Goal: Task Accomplishment & Management: Manage account settings

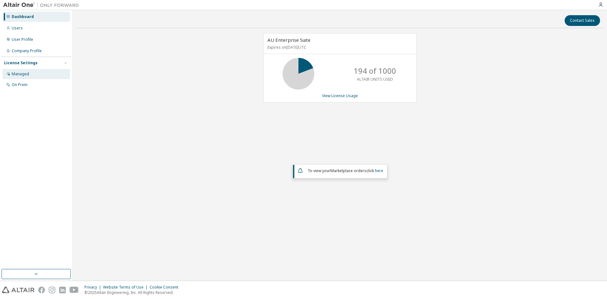
click at [22, 72] on div "Managed" at bounding box center [20, 74] width 17 height 5
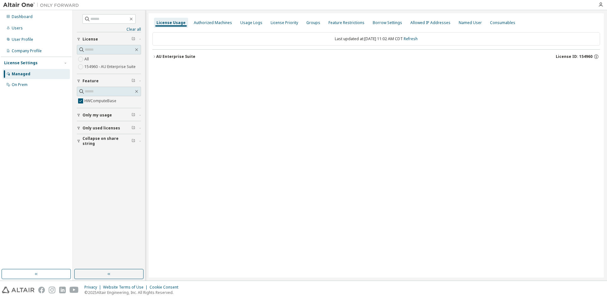
click at [155, 56] on icon "button" at bounding box center [154, 57] width 4 height 4
click at [160, 71] on icon "button" at bounding box center [160, 70] width 4 height 4
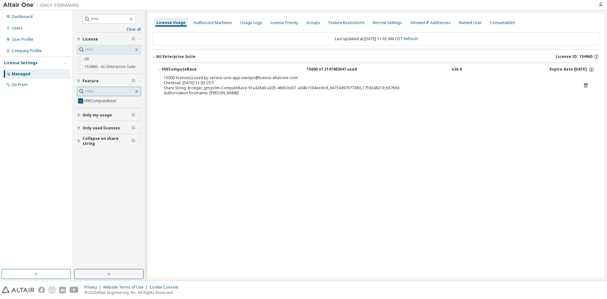
click at [139, 90] on button "button" at bounding box center [137, 92] width 6 height 6
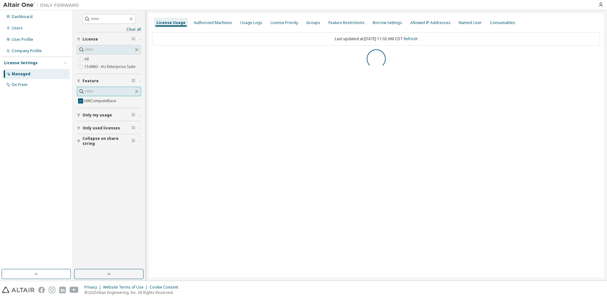
click at [129, 90] on input "text" at bounding box center [109, 91] width 49 height 6
click at [134, 131] on icon "button" at bounding box center [133, 129] width 3 height 3
click at [106, 131] on div "Collapse on share string Only used licenses Only my usage Feature HWComputeBase…" at bounding box center [109, 97] width 64 height 130
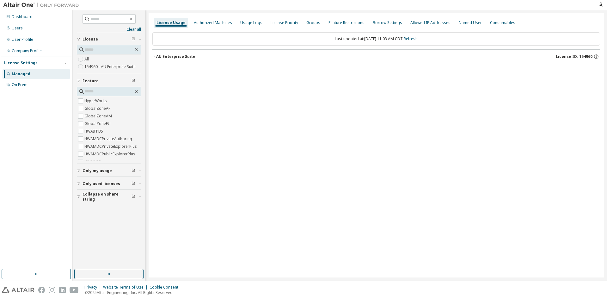
click at [92, 171] on span "Only my usage" at bounding box center [97, 170] width 29 height 5
click at [157, 58] on div "AU Enterprise Suite" at bounding box center [175, 56] width 39 height 5
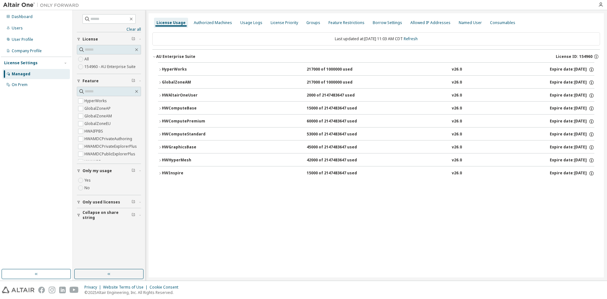
click at [160, 173] on icon "button" at bounding box center [160, 173] width 4 height 4
drag, startPoint x: 234, startPoint y: 182, endPoint x: 245, endPoint y: 182, distance: 11.1
click at [245, 182] on div "15000 license(s) used by kroeger_gm@node1" at bounding box center [369, 181] width 410 height 5
click at [159, 159] on icon "button" at bounding box center [160, 161] width 4 height 4
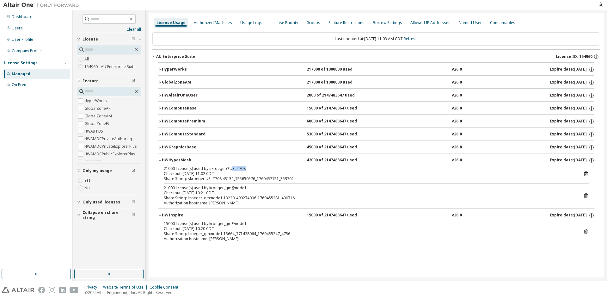
drag, startPoint x: 229, startPoint y: 167, endPoint x: 249, endPoint y: 169, distance: 20.0
click at [249, 169] on div "21000 license(s) used by skroeger@USLT708" at bounding box center [369, 168] width 410 height 5
click at [160, 145] on button "HWGraphicsBase 45000 of 2147483647 used v26.0 Expire date: [DATE]" at bounding box center [376, 147] width 437 height 14
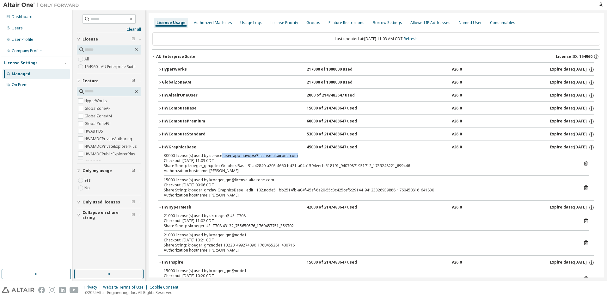
drag, startPoint x: 295, startPoint y: 157, endPoint x: 221, endPoint y: 155, distance: 74.4
click at [221, 155] on div "30000 license(s) used by service-user-app-navops@license-altairone-com" at bounding box center [369, 155] width 410 height 5
drag, startPoint x: 281, startPoint y: 183, endPoint x: 230, endPoint y: 182, distance: 51.0
click at [230, 182] on div "15000 license(s) used by kroeger_gm@license-altairone-com Checkout: [DATE] 09:0…" at bounding box center [369, 182] width 410 height 10
click at [160, 132] on button "HWComputeStandard 53000 of 2147483647 used v26.0 Expire date: [DATE]" at bounding box center [376, 135] width 437 height 14
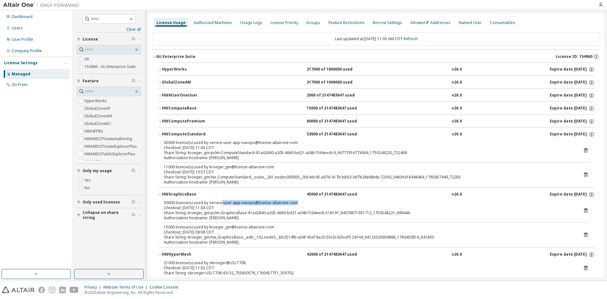
click at [160, 109] on icon "button" at bounding box center [160, 109] width 4 height 4
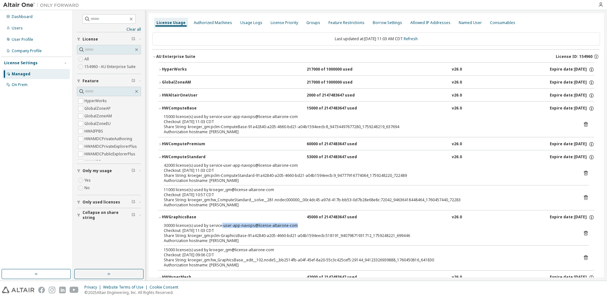
click at [161, 95] on icon "button" at bounding box center [160, 96] width 4 height 4
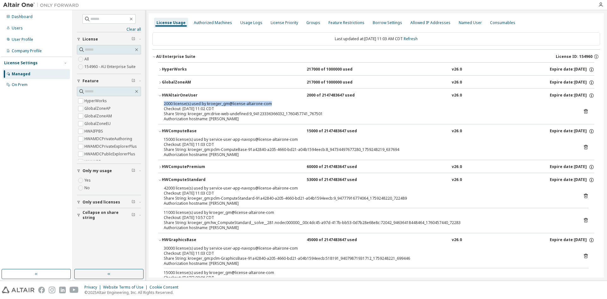
drag, startPoint x: 164, startPoint y: 105, endPoint x: 276, endPoint y: 103, distance: 111.7
click at [276, 103] on div "2000 license(s) used by kroeger_gm@license-altairone-com" at bounding box center [369, 103] width 410 height 5
click at [248, 21] on div "Usage Logs" at bounding box center [251, 22] width 22 height 5
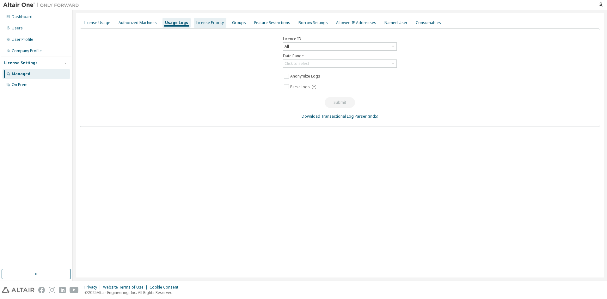
click at [204, 22] on div "License Priority" at bounding box center [210, 22] width 28 height 5
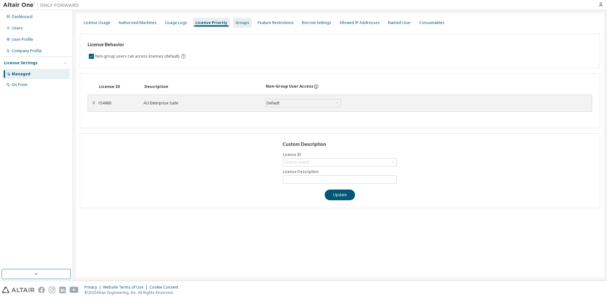
drag, startPoint x: 232, startPoint y: 22, endPoint x: 237, endPoint y: 23, distance: 5.1
click at [236, 22] on div "Groups" at bounding box center [243, 22] width 14 height 5
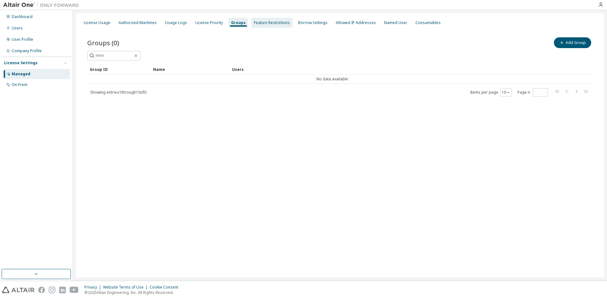
click at [260, 23] on div "Feature Restrictions" at bounding box center [272, 22] width 36 height 5
